Goal: Information Seeking & Learning: Learn about a topic

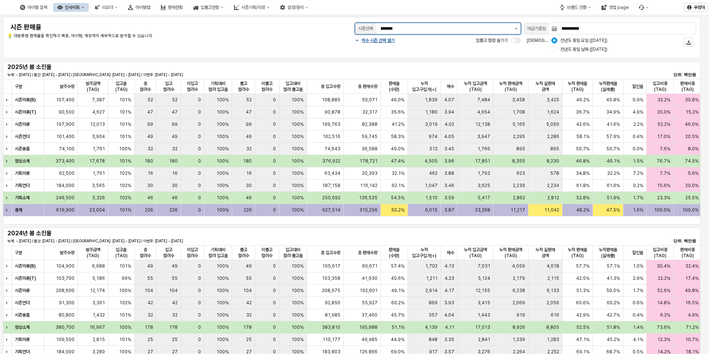
click at [516, 30] on button "제안 사항 표시" at bounding box center [516, 28] width 9 height 11
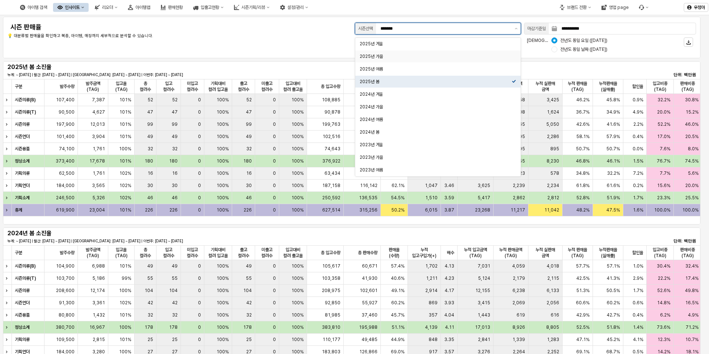
click at [384, 57] on div "2025년 가을" at bounding box center [436, 56] width 152 height 6
type input "********"
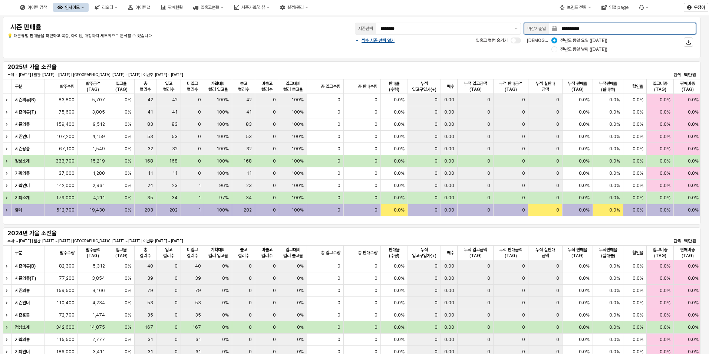
click at [580, 30] on input "**********" at bounding box center [626, 28] width 139 height 11
click at [612, 45] on icon "Next month" at bounding box center [612, 45] width 1 height 2
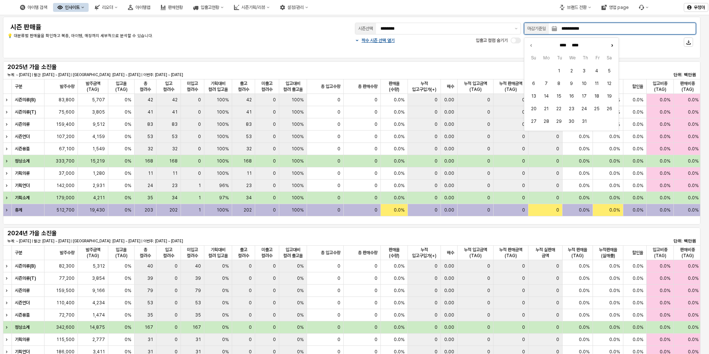
type input "******"
click at [571, 106] on button "20" at bounding box center [571, 108] width 11 height 11
type input "**********"
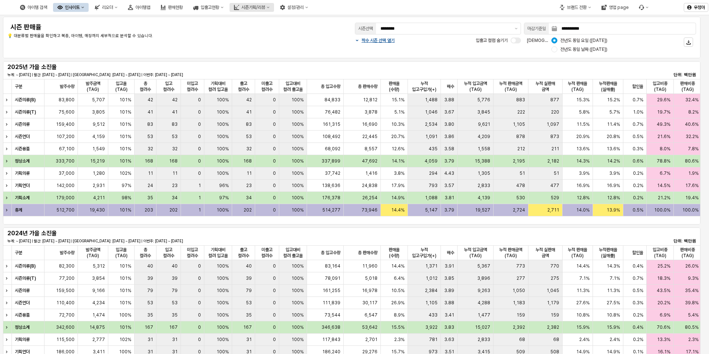
click at [265, 9] on div "시즌기획/리뷰" at bounding box center [253, 7] width 24 height 5
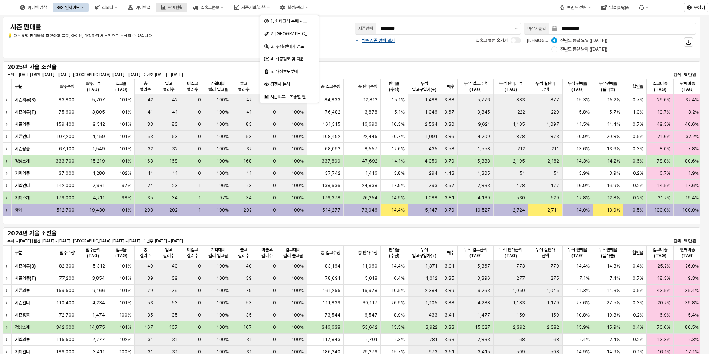
click at [183, 8] on div "판매현황" at bounding box center [175, 7] width 15 height 5
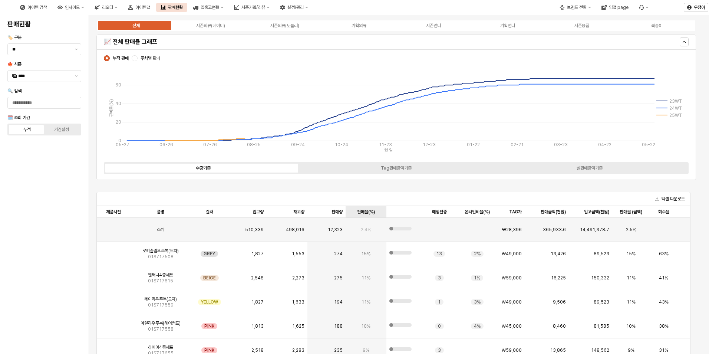
click at [366, 209] on div "판매율(%) 판매율(%)" at bounding box center [366, 212] width 41 height 12
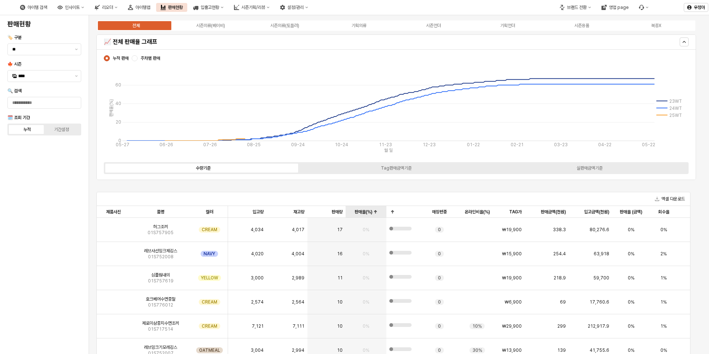
click at [366, 209] on div "판매율(%) 판매율(%)" at bounding box center [366, 212] width 41 height 12
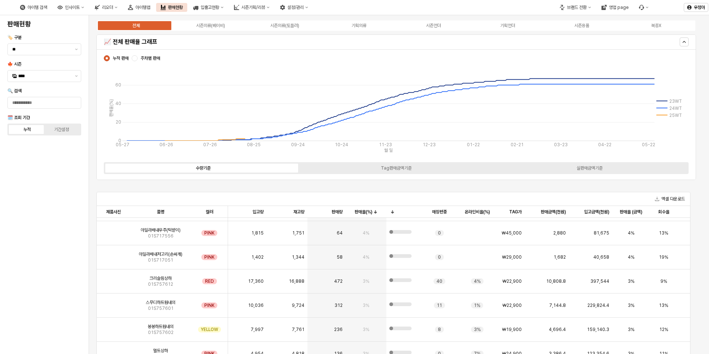
scroll to position [816, 0]
click at [336, 217] on div "판매량 판매량" at bounding box center [326, 212] width 38 height 12
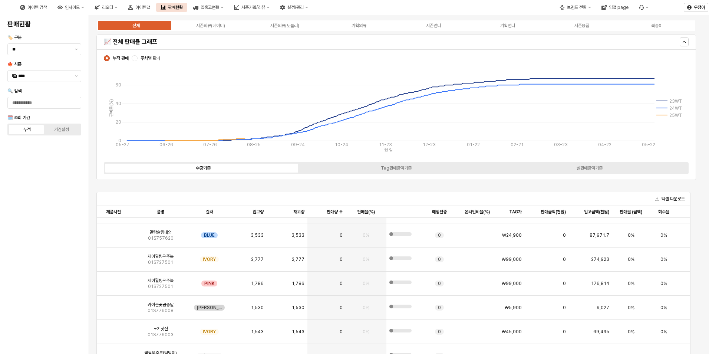
scroll to position [185, 0]
click at [326, 211] on div "판매량 판매량" at bounding box center [326, 212] width 38 height 12
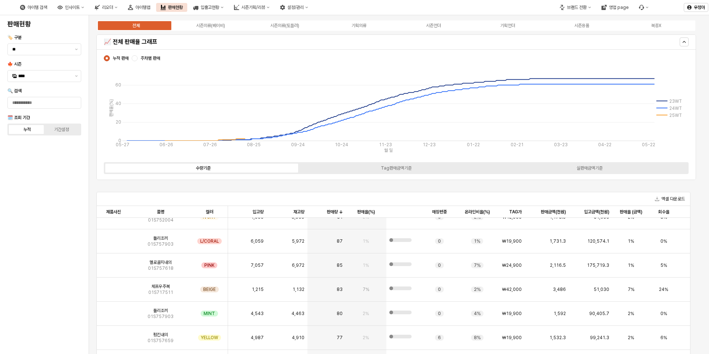
scroll to position [1262, 0]
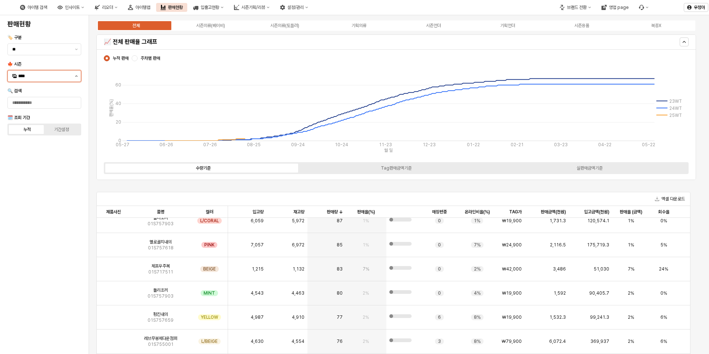
click at [77, 75] on icon "제안 사항 표시" at bounding box center [76, 75] width 3 height 1
click at [36, 151] on div "25FA" at bounding box center [45, 154] width 54 height 6
type input "****"
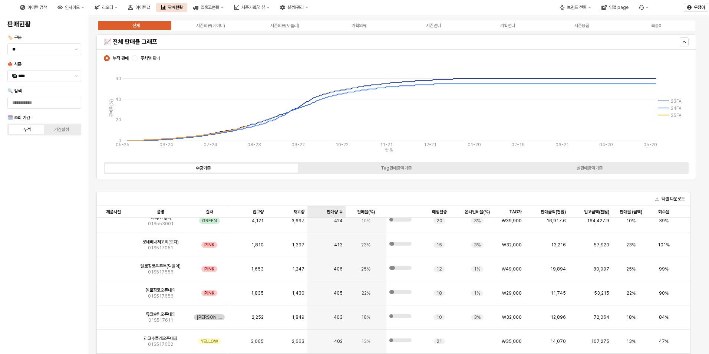
click at [331, 212] on div "판매량 판매량" at bounding box center [326, 212] width 38 height 12
click at [334, 214] on div "판매량 판매량" at bounding box center [326, 212] width 38 height 12
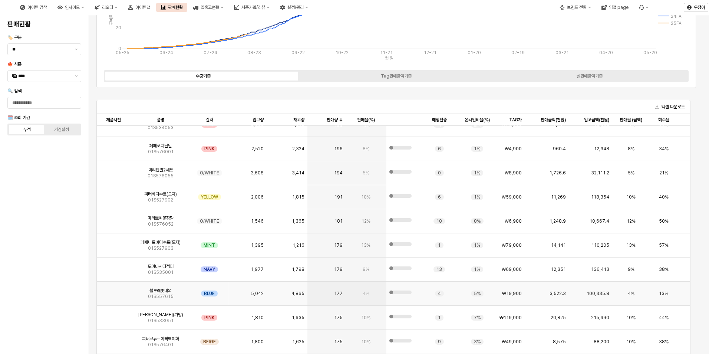
scroll to position [3003, 0]
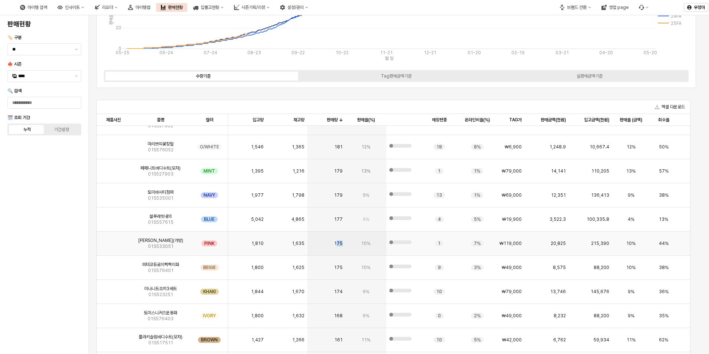
drag, startPoint x: 336, startPoint y: 244, endPoint x: 350, endPoint y: 242, distance: 14.5
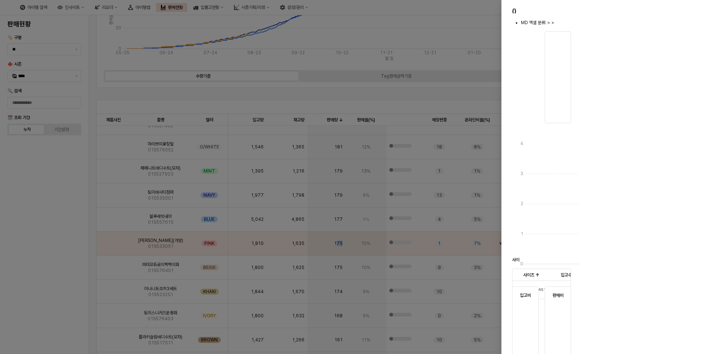
drag, startPoint x: 350, startPoint y: 242, endPoint x: 351, endPoint y: 272, distance: 29.7
click at [351, 272] on div at bounding box center [354, 177] width 709 height 354
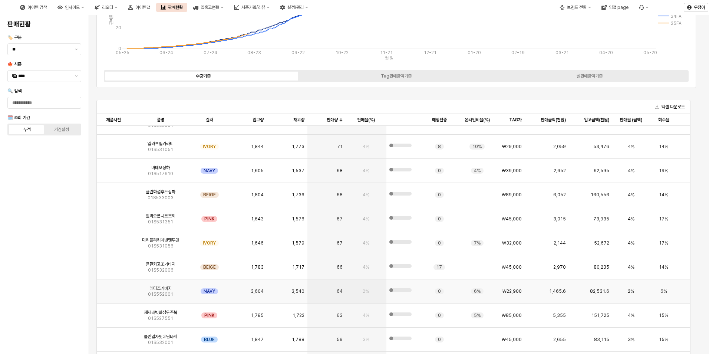
scroll to position [4264, 0]
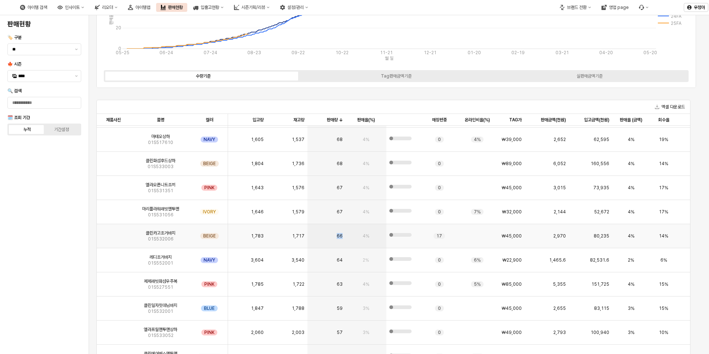
drag, startPoint x: 331, startPoint y: 235, endPoint x: 343, endPoint y: 237, distance: 11.8
click at [343, 237] on div "66" at bounding box center [326, 236] width 38 height 24
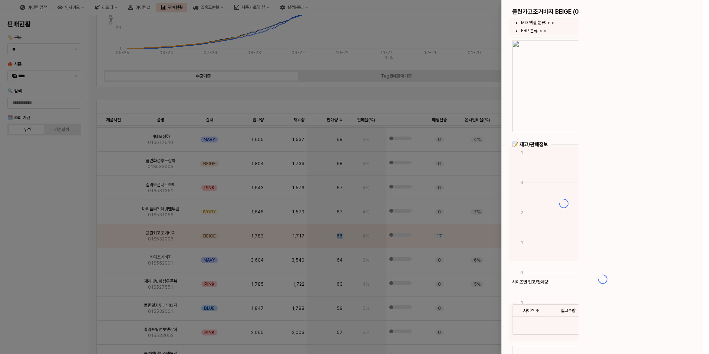
drag, startPoint x: 343, startPoint y: 237, endPoint x: 353, endPoint y: 260, distance: 24.6
click at [353, 260] on div at bounding box center [354, 177] width 709 height 354
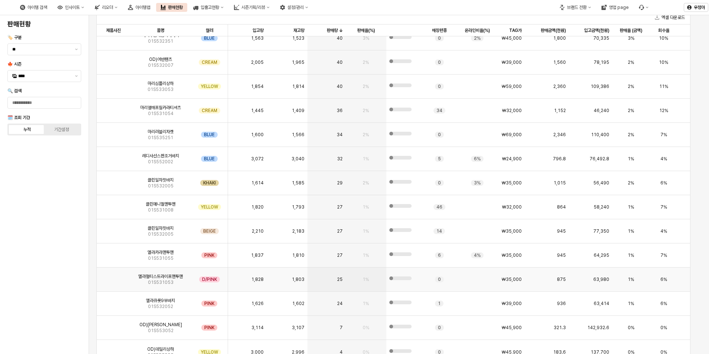
scroll to position [184, 0]
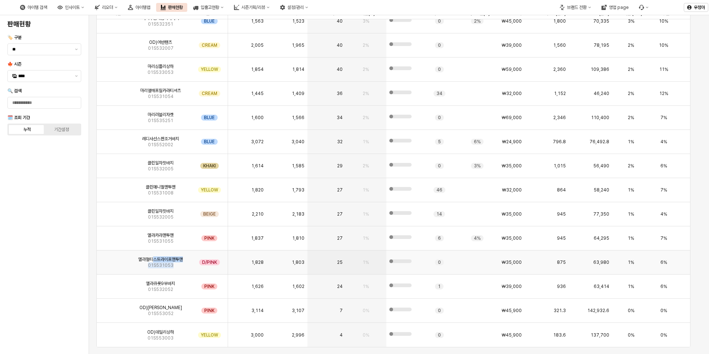
drag, startPoint x: 154, startPoint y: 255, endPoint x: 192, endPoint y: 257, distance: 37.9
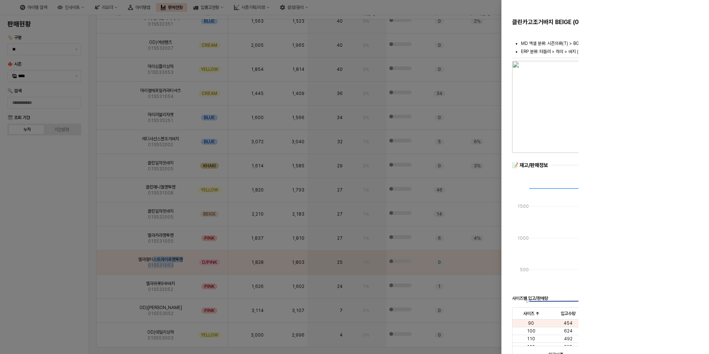
click at [338, 280] on div at bounding box center [354, 177] width 709 height 354
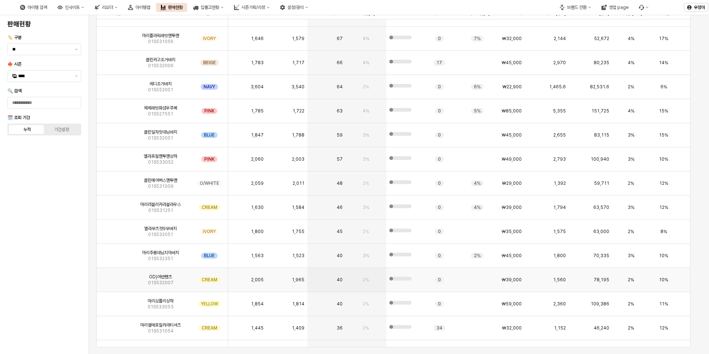
scroll to position [4274, 0]
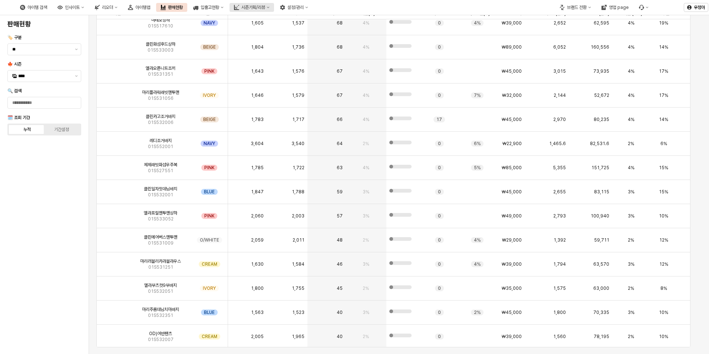
click at [265, 6] on div "시즌기획/리뷰" at bounding box center [253, 7] width 24 height 5
click at [288, 98] on div "시즌리뷰 - 복종별 판매율 비교" at bounding box center [290, 97] width 40 height 6
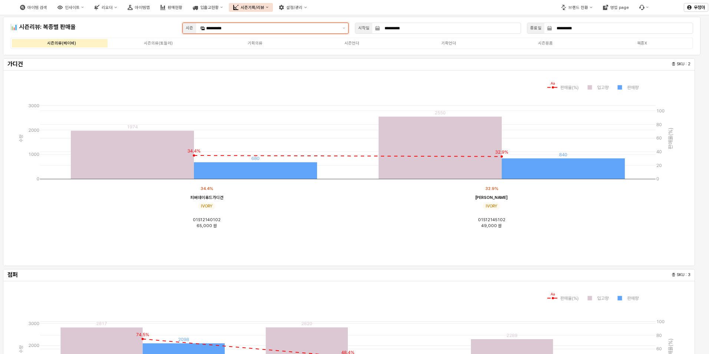
click at [278, 32] on div "**********" at bounding box center [267, 28] width 143 height 10
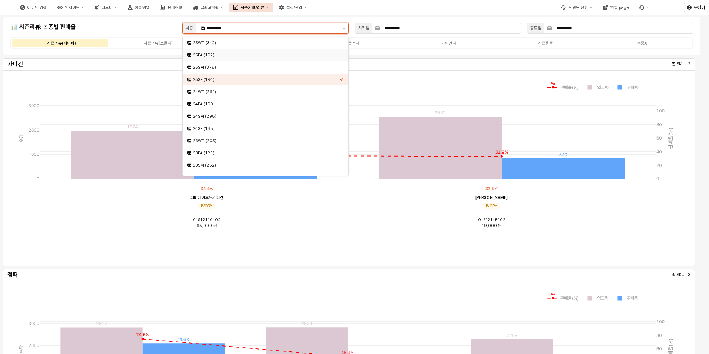
click at [227, 55] on div "25FA (192)" at bounding box center [266, 55] width 147 height 6
type input "**********"
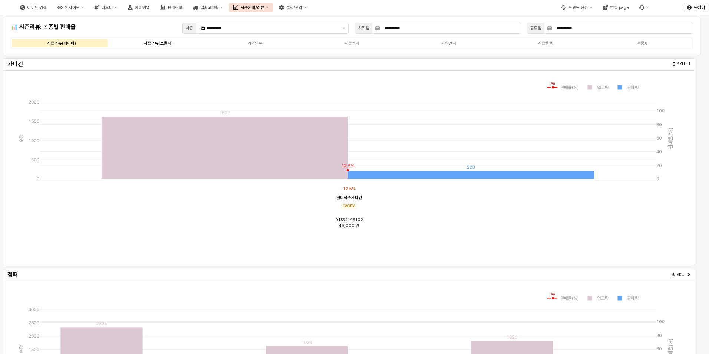
click at [152, 43] on div "시즌의류(토들러)" at bounding box center [158, 43] width 29 height 5
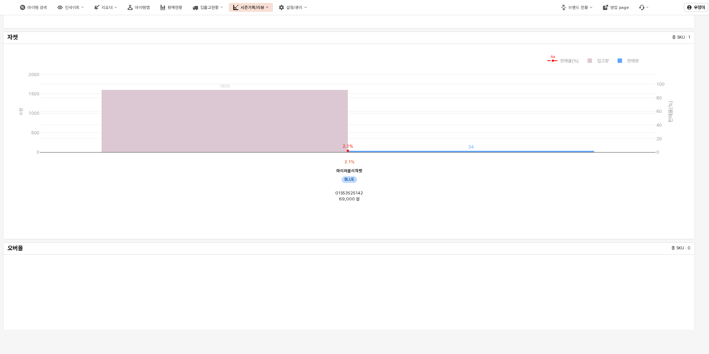
scroll to position [1998, 0]
